Goal: Navigation & Orientation: Find specific page/section

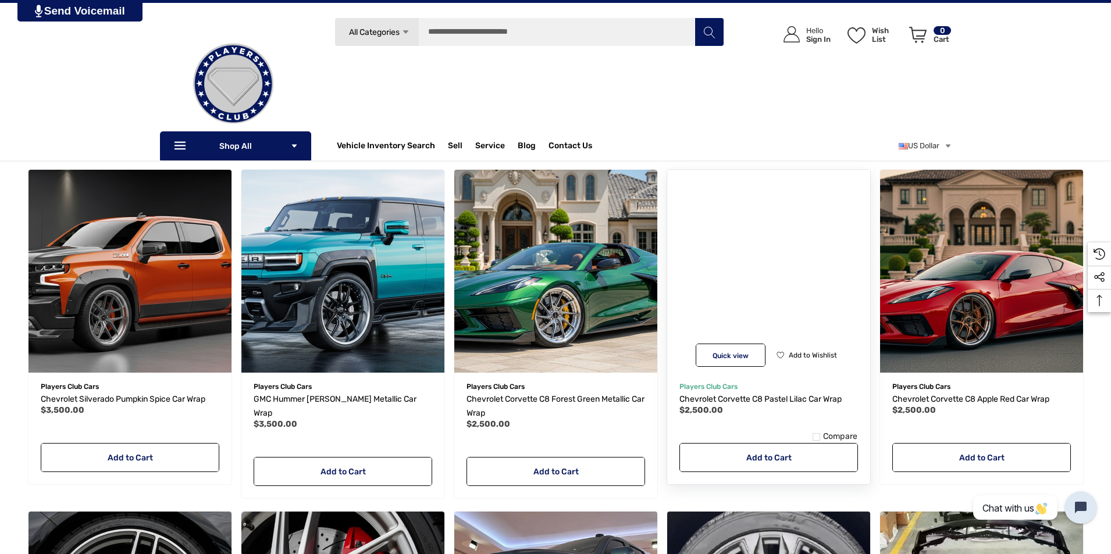
scroll to position [58, 0]
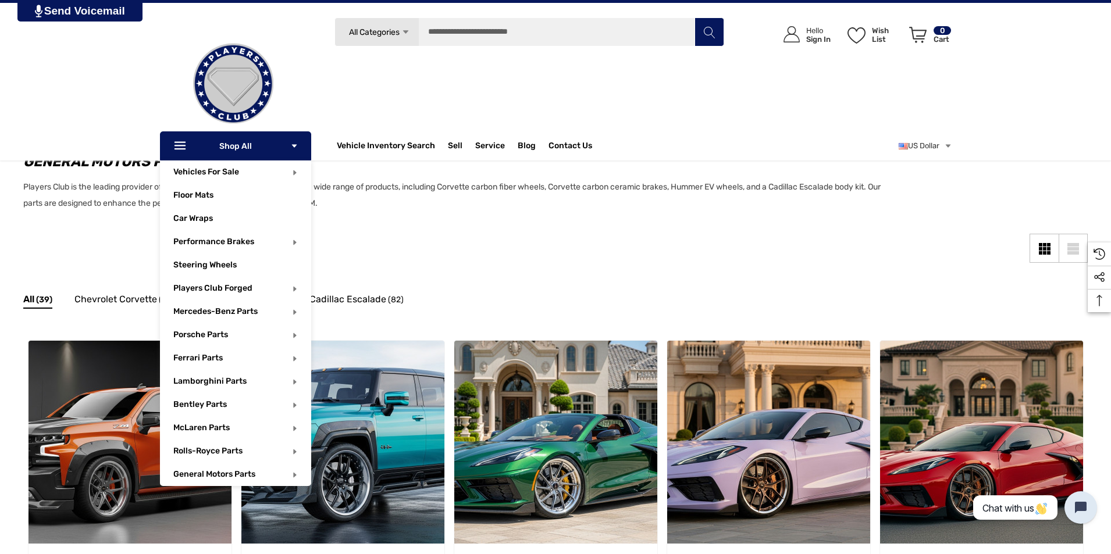
click at [247, 148] on p "Icon Line Icon Line Shop All Icon Arrow Down Icon Arrow Down" at bounding box center [235, 145] width 151 height 29
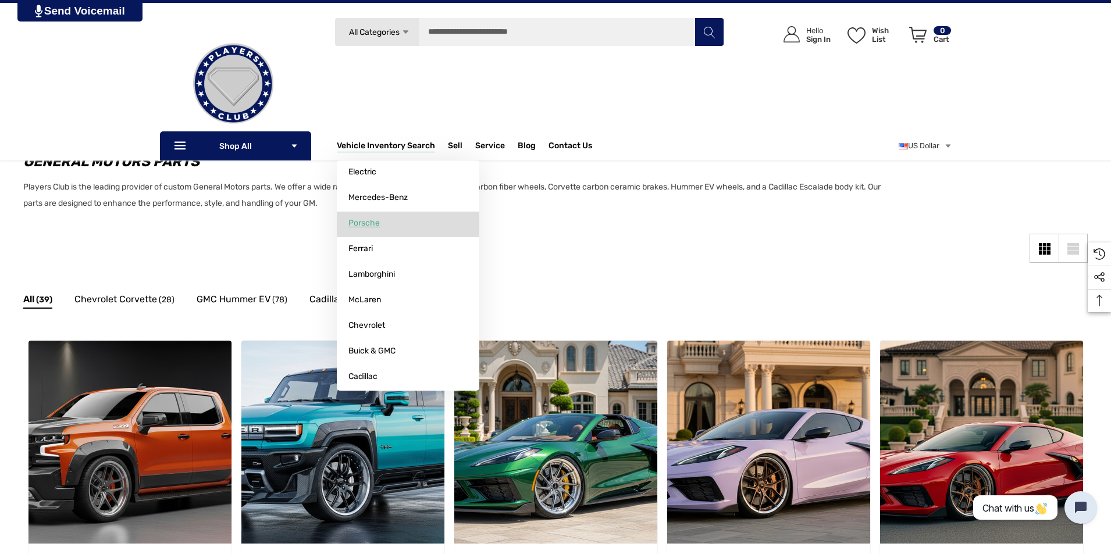
scroll to position [0, 0]
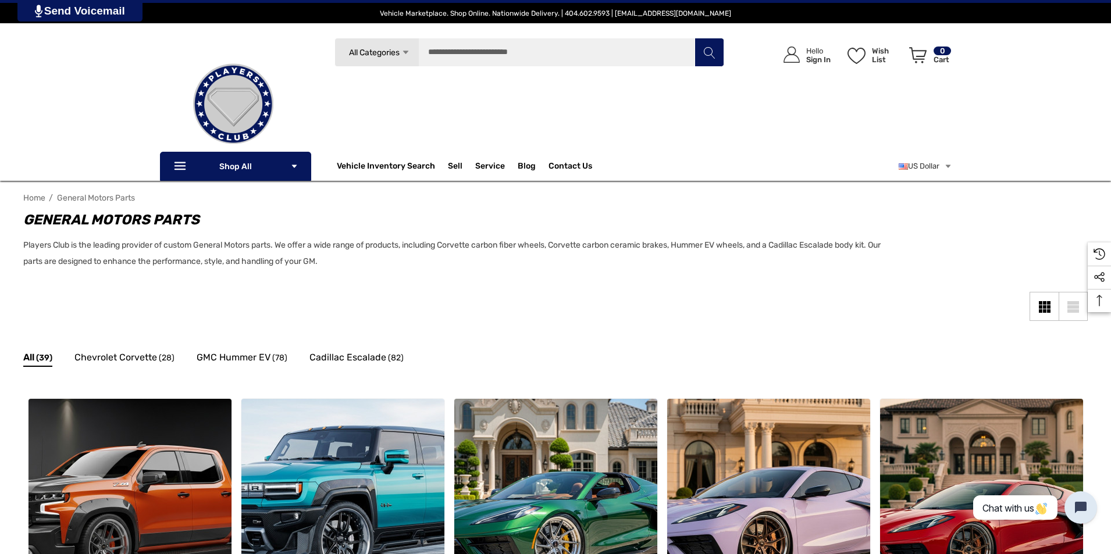
click at [239, 108] on img at bounding box center [233, 104] width 116 height 116
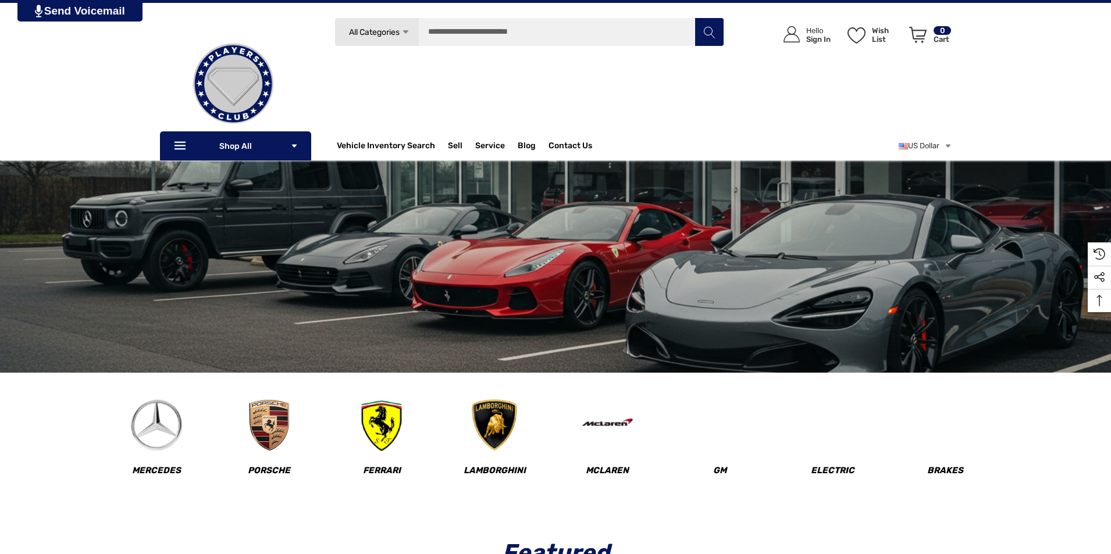
scroll to position [58, 0]
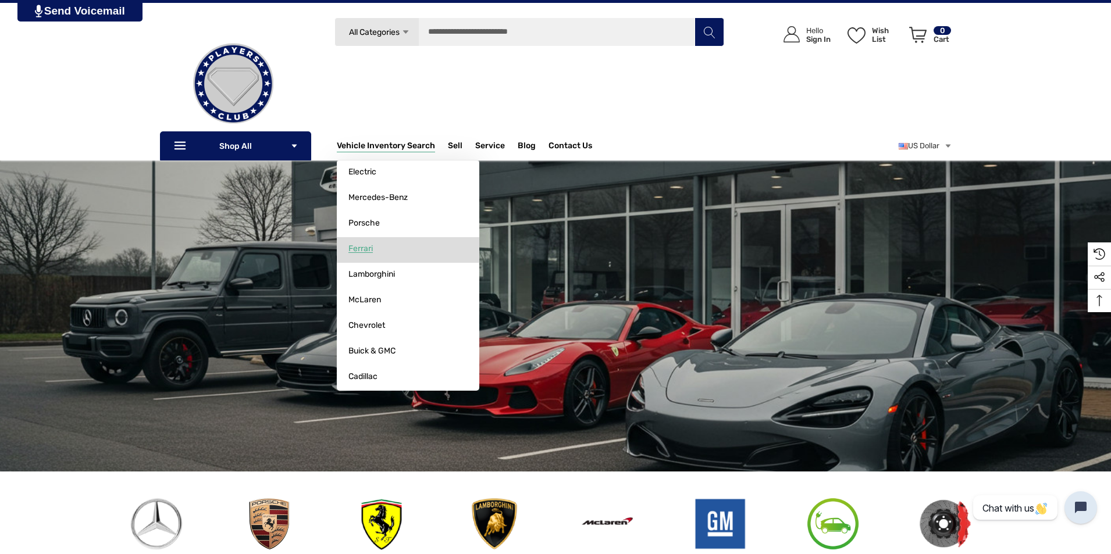
click at [365, 246] on span "Ferrari" at bounding box center [360, 249] width 24 height 10
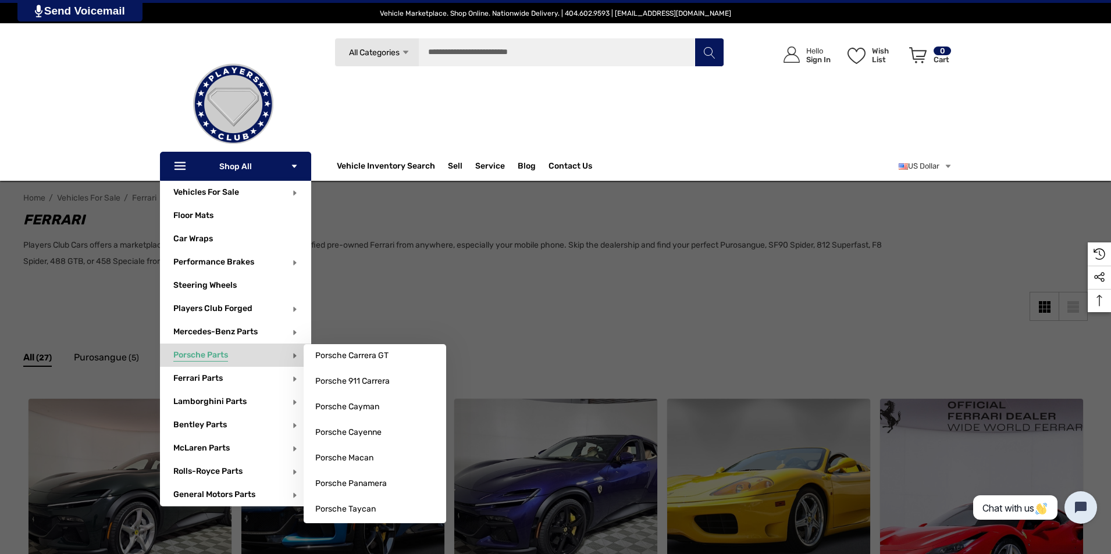
click at [217, 359] on span "Porsche Parts" at bounding box center [200, 356] width 55 height 13
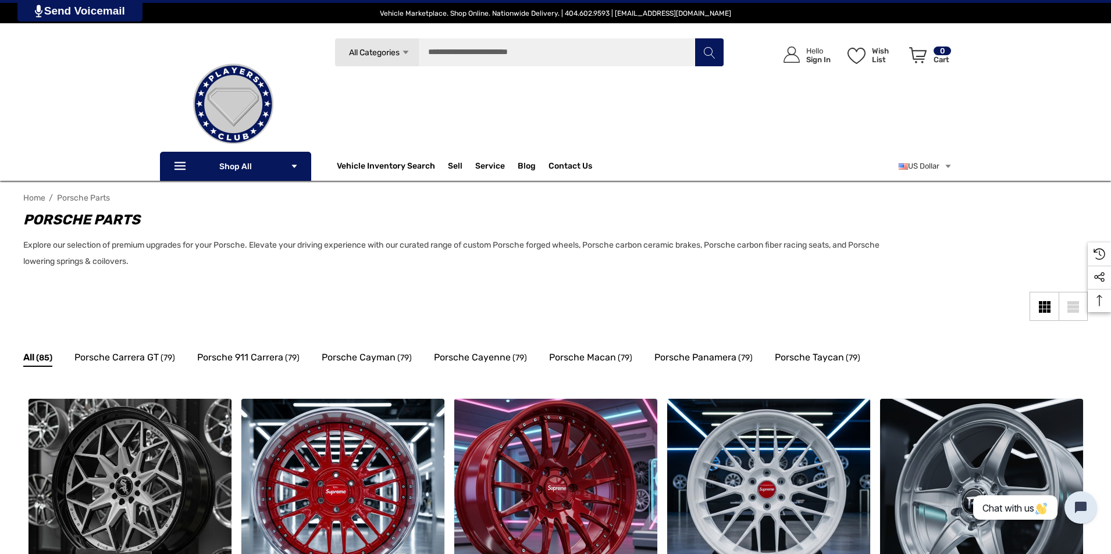
click at [158, 167] on div "Search All Categories Icon Arrow Down Icon Arrow Down Icon Arrow Up Icon Arrow …" at bounding box center [555, 109] width 1111 height 143
click at [176, 160] on img at bounding box center [233, 104] width 116 height 116
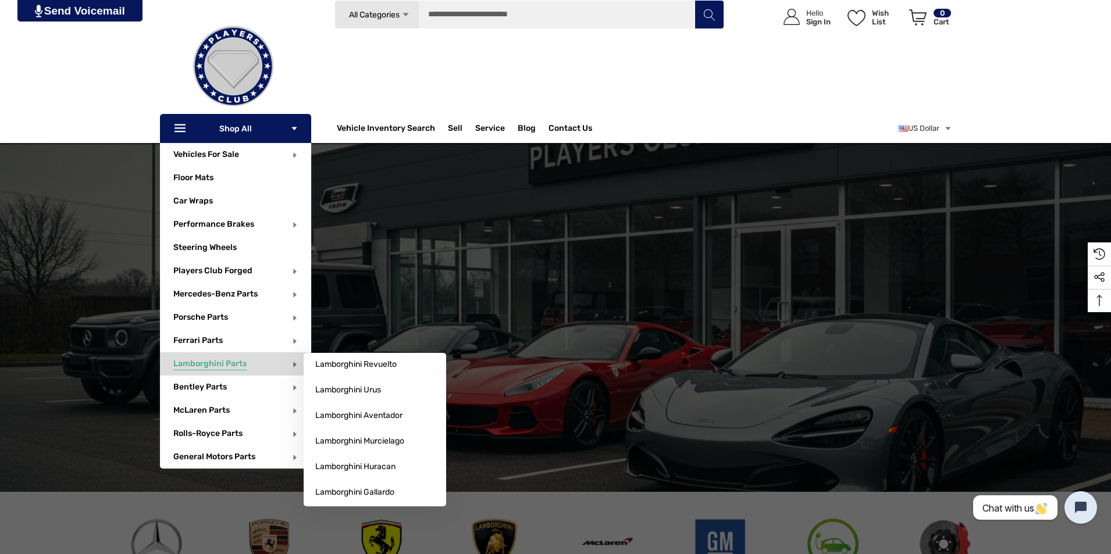
scroll to position [58, 0]
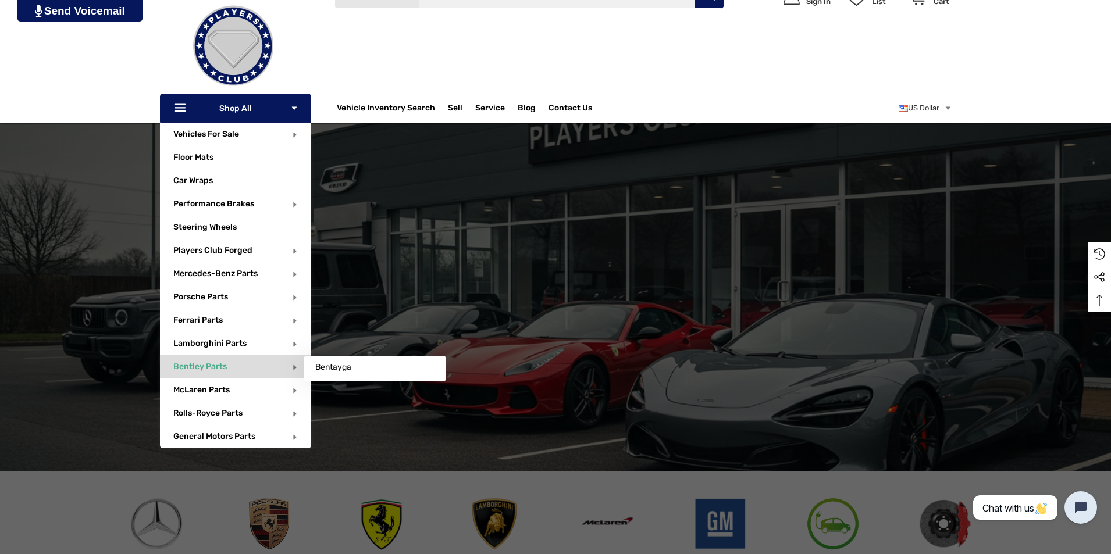
click at [226, 368] on p "Bentley Parts" at bounding box center [242, 366] width 138 height 23
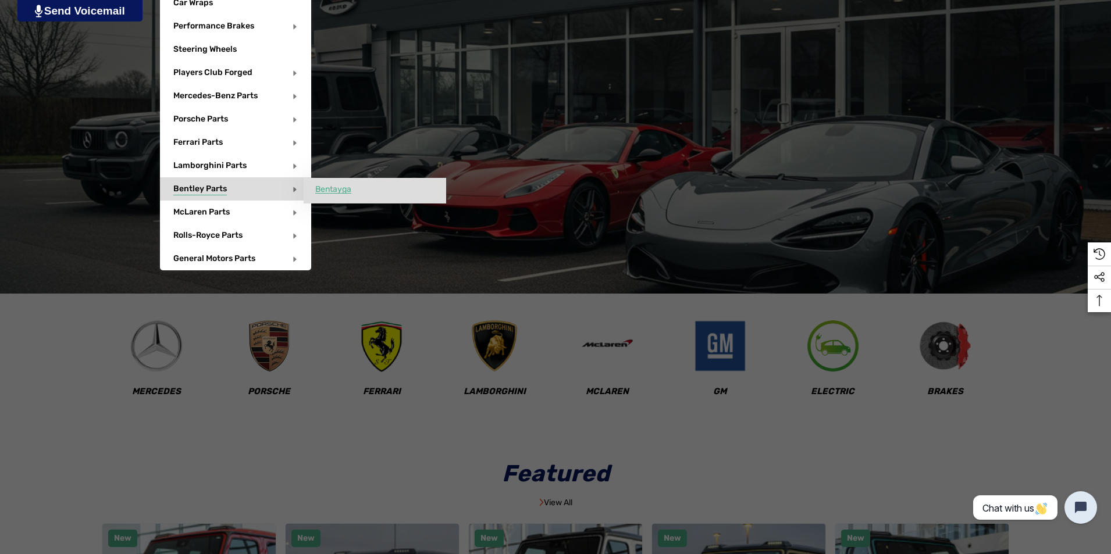
scroll to position [291, 0]
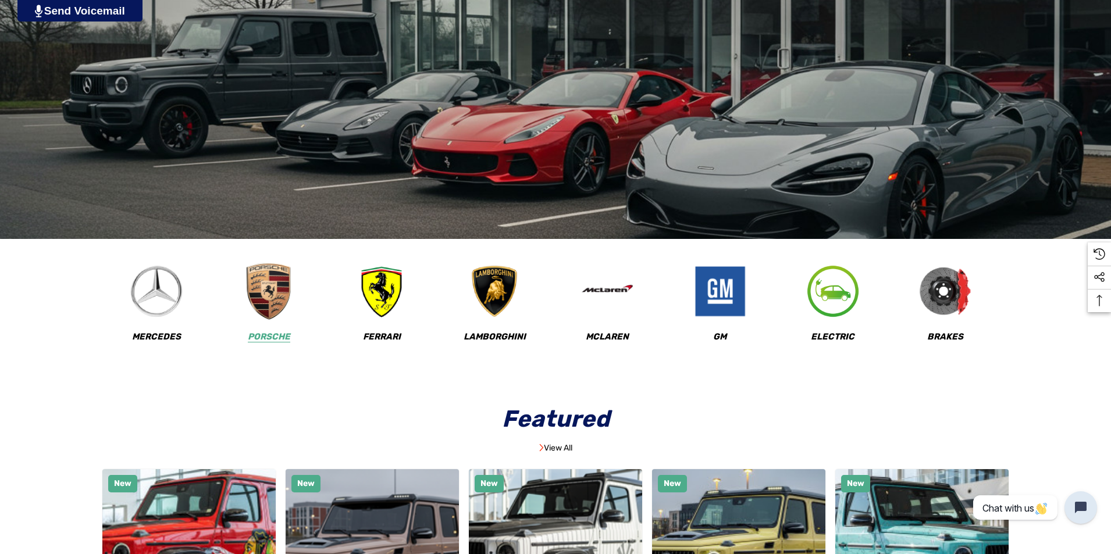
click at [272, 313] on img at bounding box center [269, 292] width 58 height 58
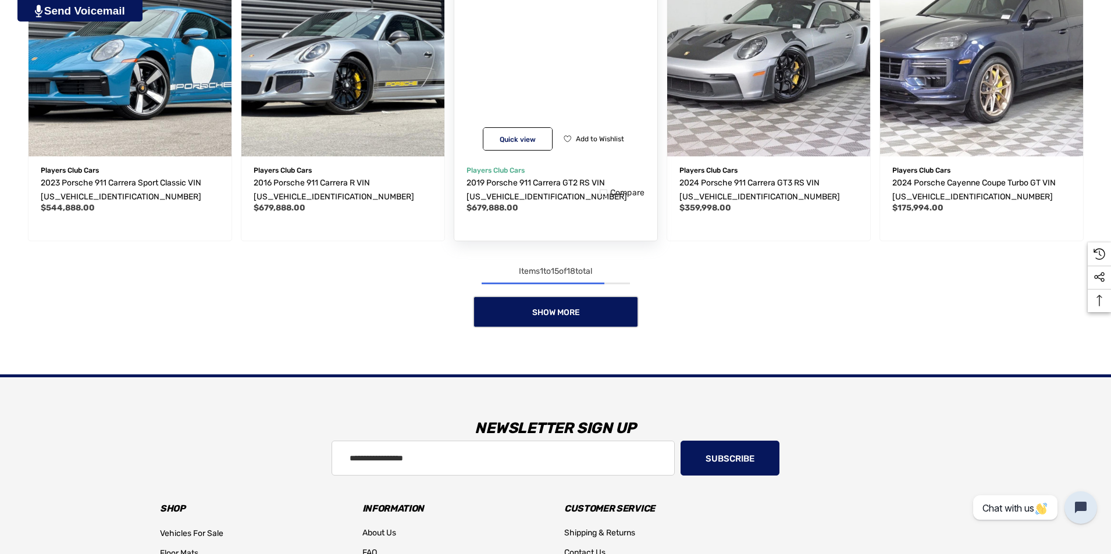
scroll to position [1223, 0]
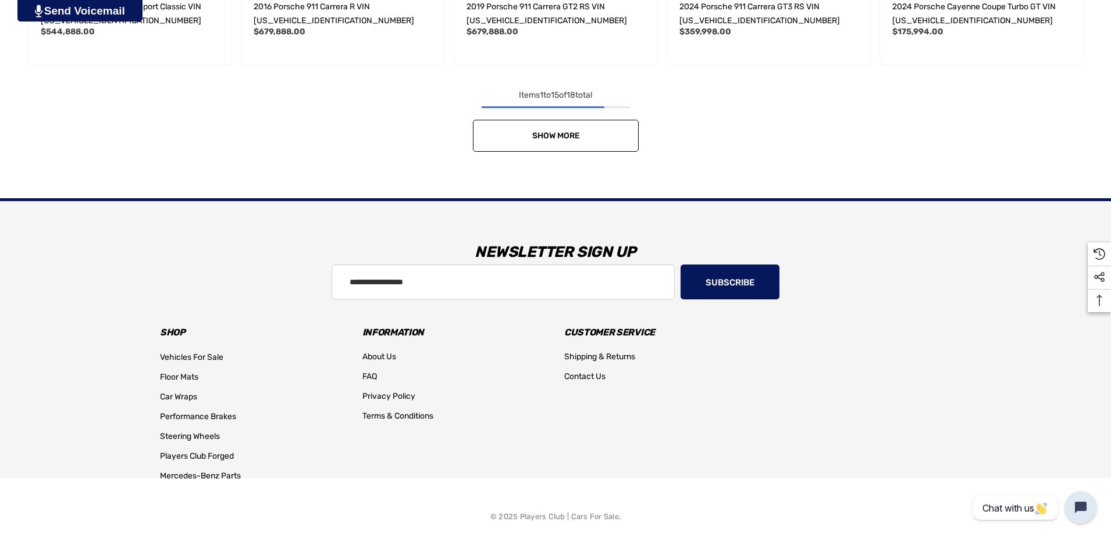
click at [544, 139] on span "Show More" at bounding box center [556, 136] width 48 height 10
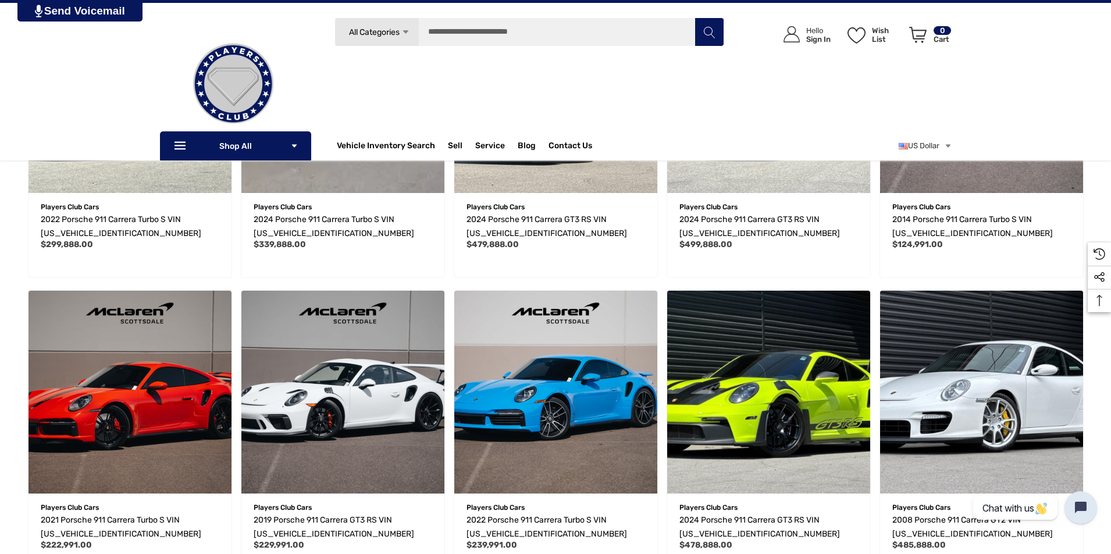
scroll to position [176, 0]
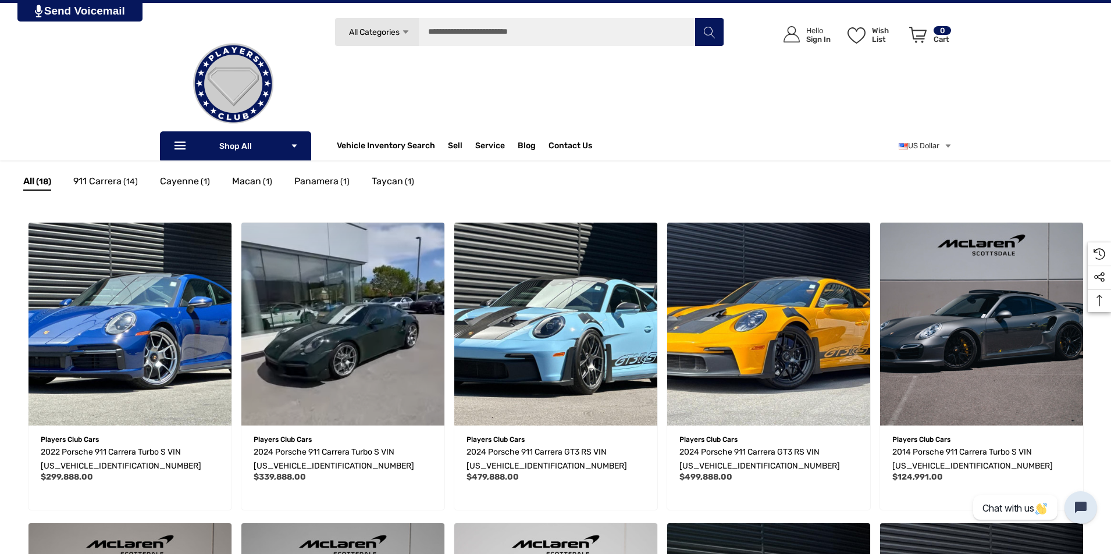
click at [400, 26] on link "All Categories Icon Arrow Down Icon Arrow Down Icon Arrow Up Icon Arrow Up" at bounding box center [376, 31] width 84 height 29
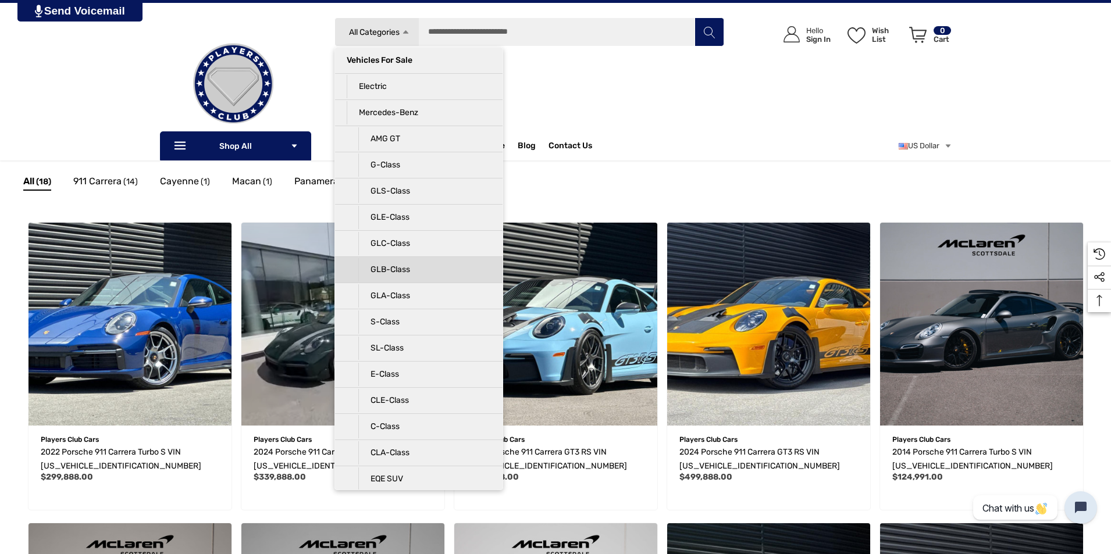
click at [401, 273] on p "GLB-Class" at bounding box center [424, 269] width 133 height 23
